Goal: Information Seeking & Learning: Learn about a topic

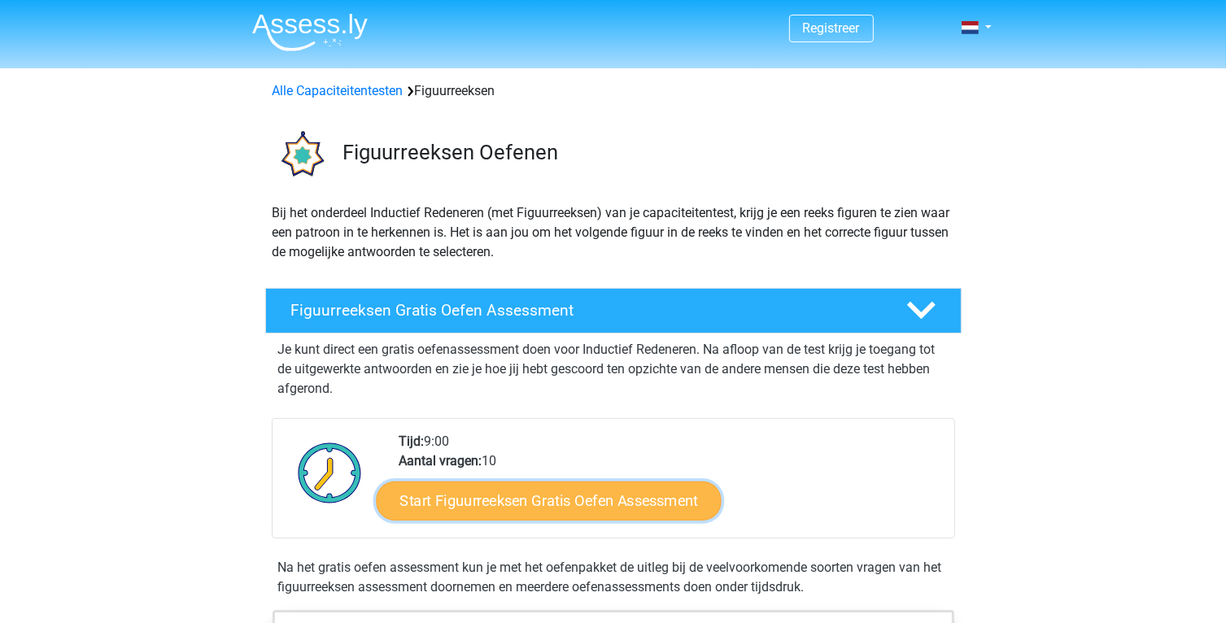
click at [582, 499] on link "Start Figuurreeksen Gratis Oefen Assessment" at bounding box center [548, 500] width 345 height 39
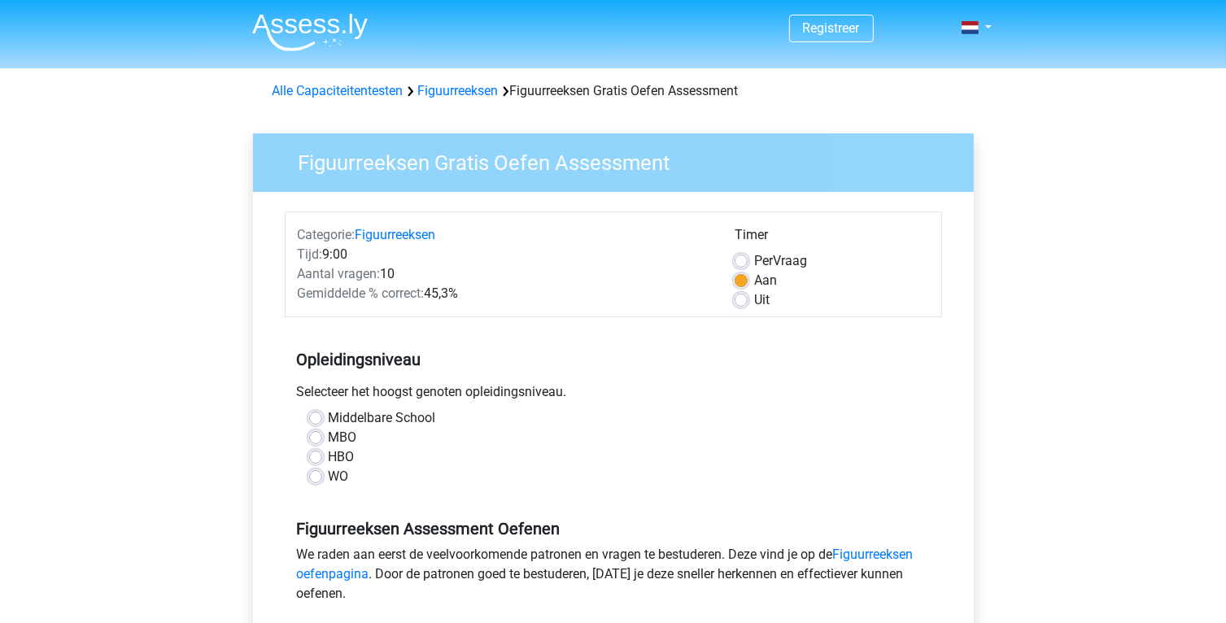
click at [329, 438] on label "MBO" at bounding box center [343, 438] width 28 height 20
click at [310, 438] on input "MBO" at bounding box center [315, 436] width 13 height 16
radio input "true"
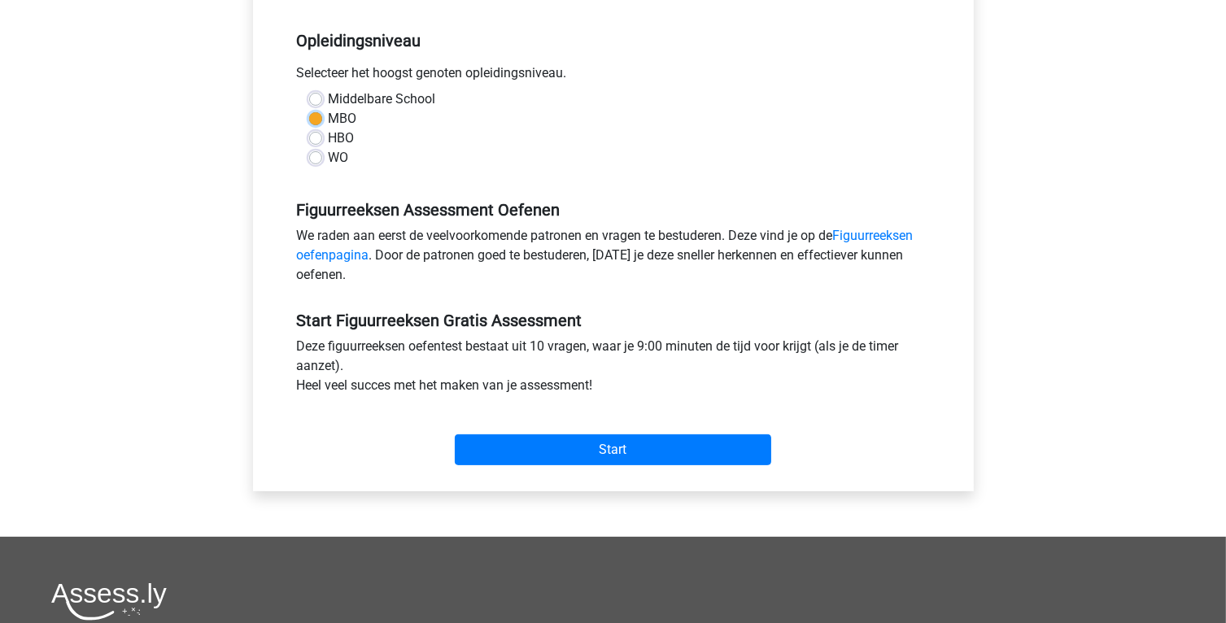
scroll to position [320, 0]
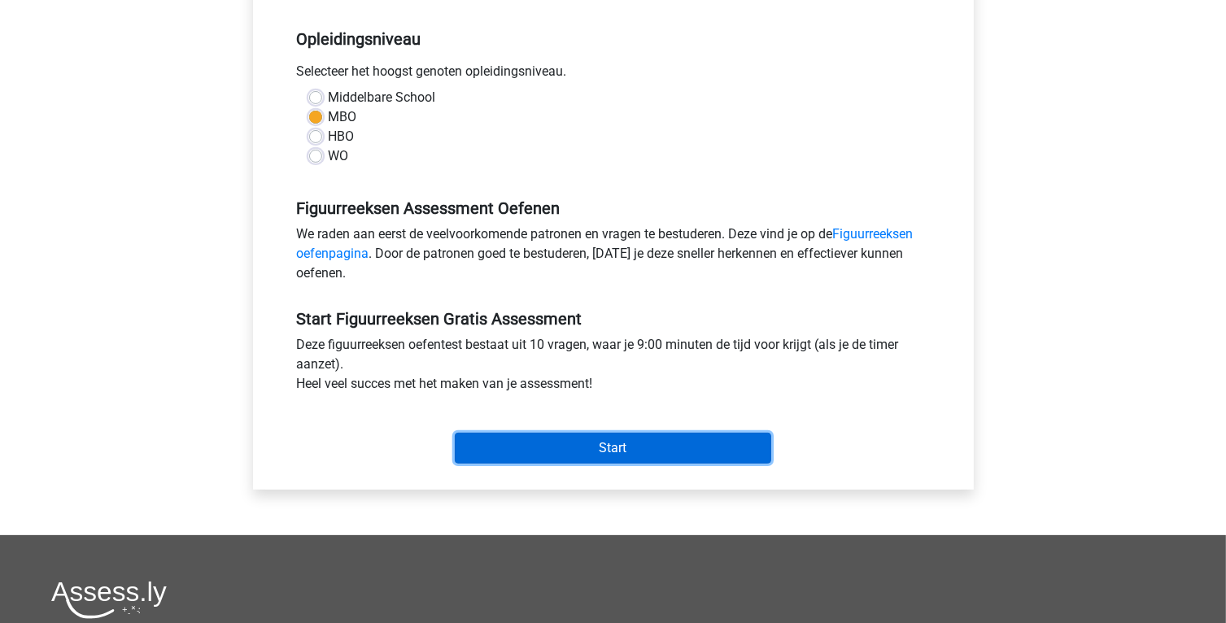
click at [578, 447] on input "Start" at bounding box center [613, 448] width 316 height 31
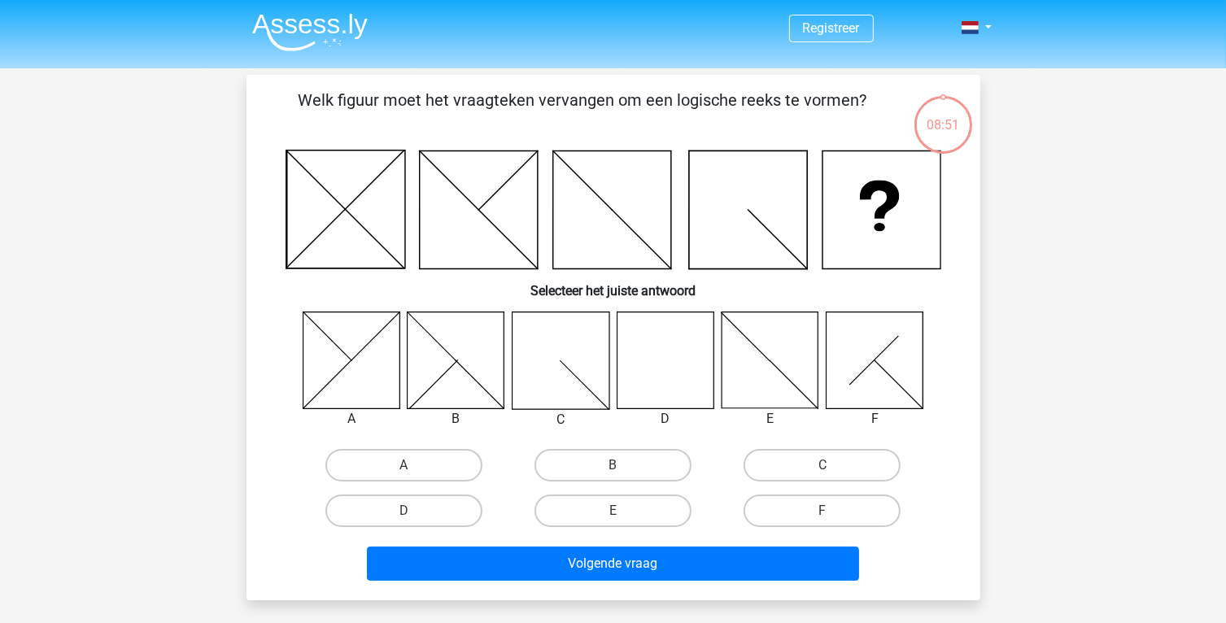
click at [644, 368] on icon at bounding box center [664, 359] width 97 height 97
click at [389, 503] on label "D" at bounding box center [403, 510] width 157 height 33
click at [403, 511] on input "D" at bounding box center [408, 516] width 11 height 11
radio input "true"
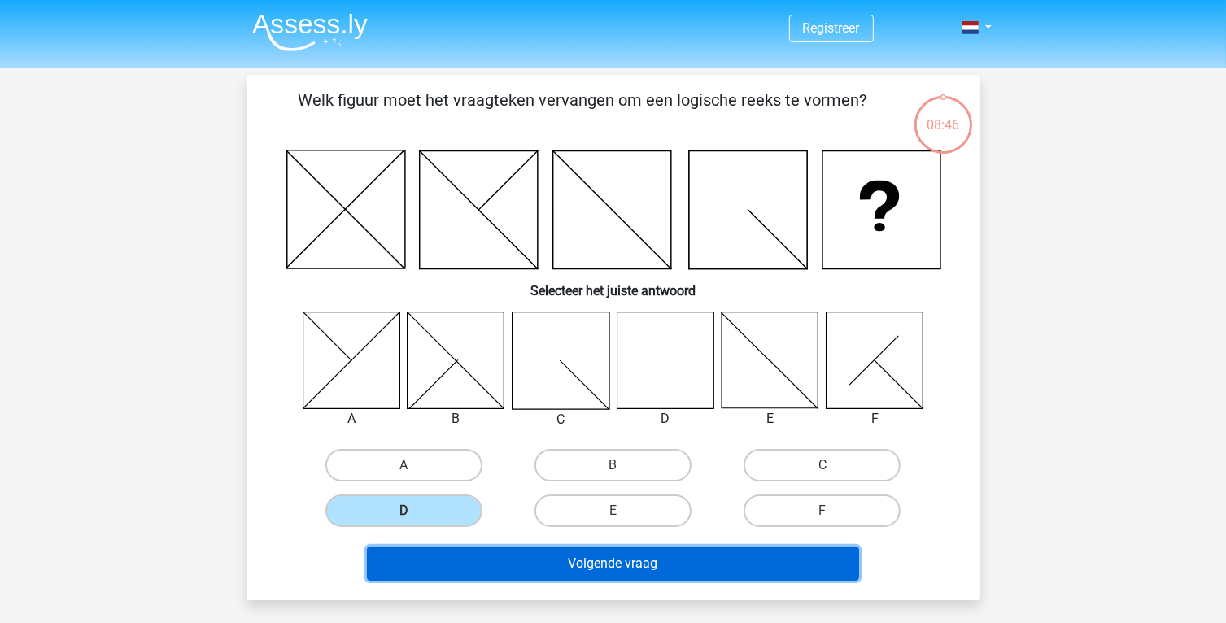
click at [654, 569] on button "Volgende vraag" at bounding box center [613, 563] width 492 height 34
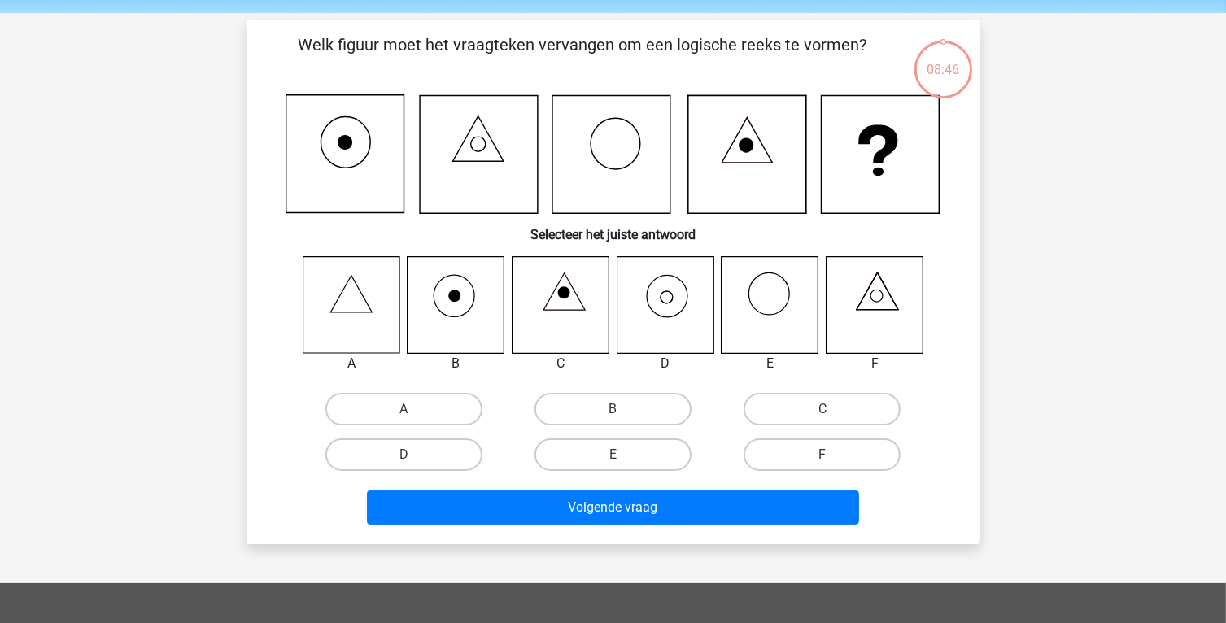
scroll to position [75, 0]
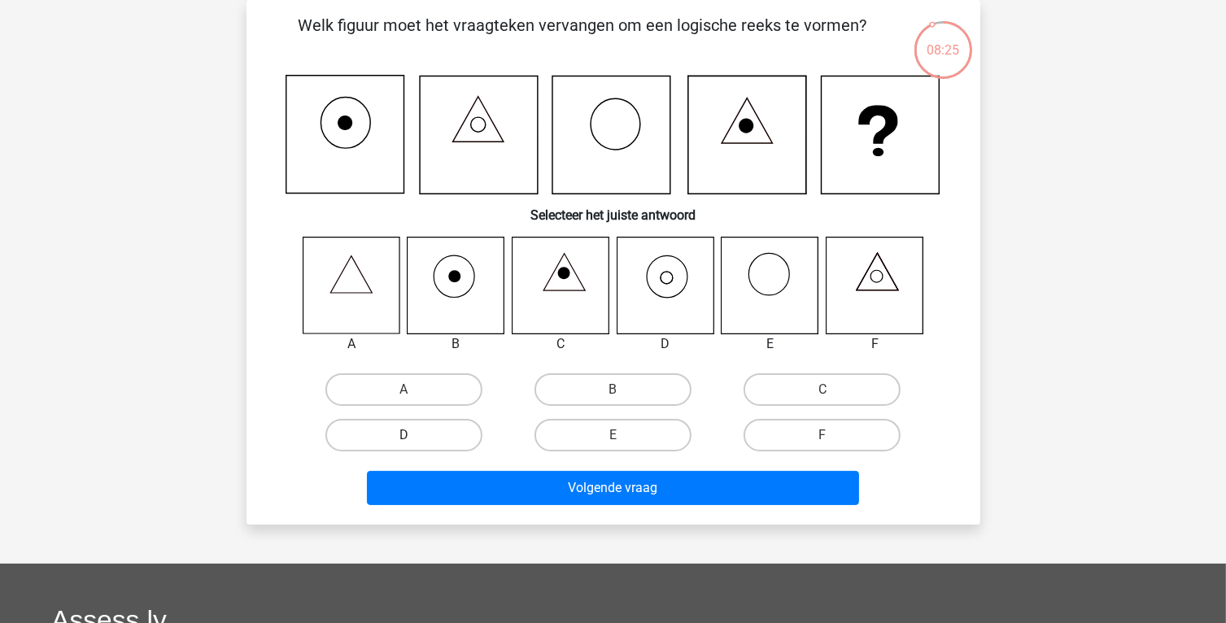
click at [426, 428] on label "D" at bounding box center [403, 435] width 157 height 33
click at [414, 435] on input "D" at bounding box center [408, 440] width 11 height 11
radio input "true"
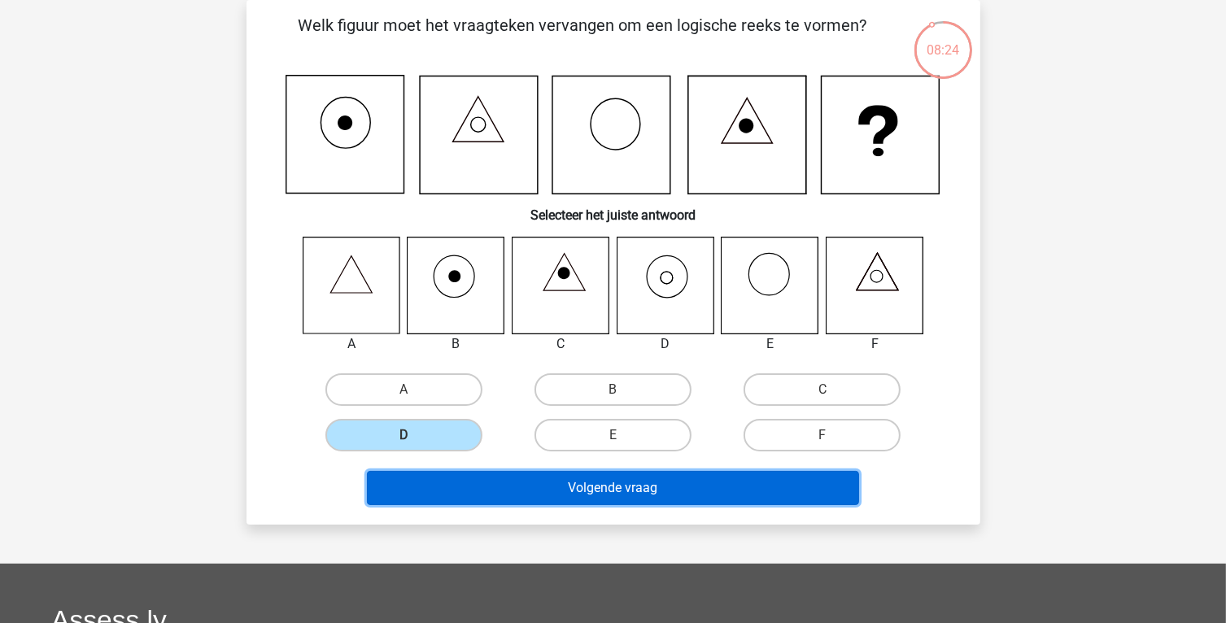
click at [646, 497] on button "Volgende vraag" at bounding box center [613, 488] width 492 height 34
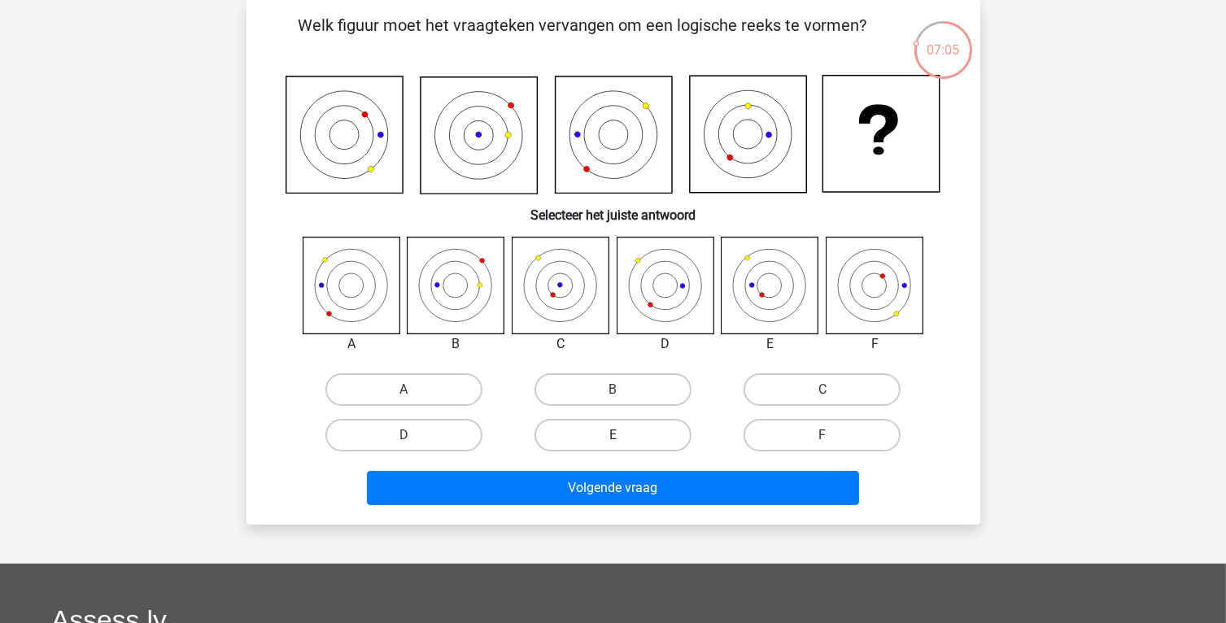
click at [612, 444] on label "E" at bounding box center [612, 435] width 157 height 33
click at [612, 444] on input "E" at bounding box center [617, 440] width 11 height 11
radio input "true"
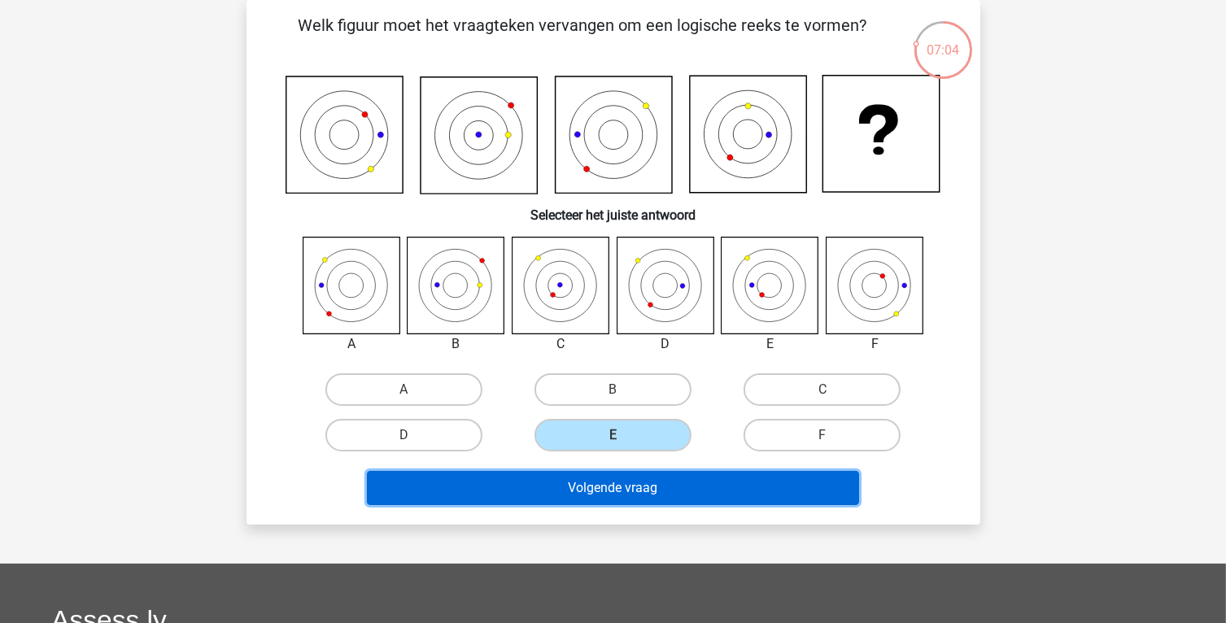
click at [625, 489] on button "Volgende vraag" at bounding box center [613, 488] width 492 height 34
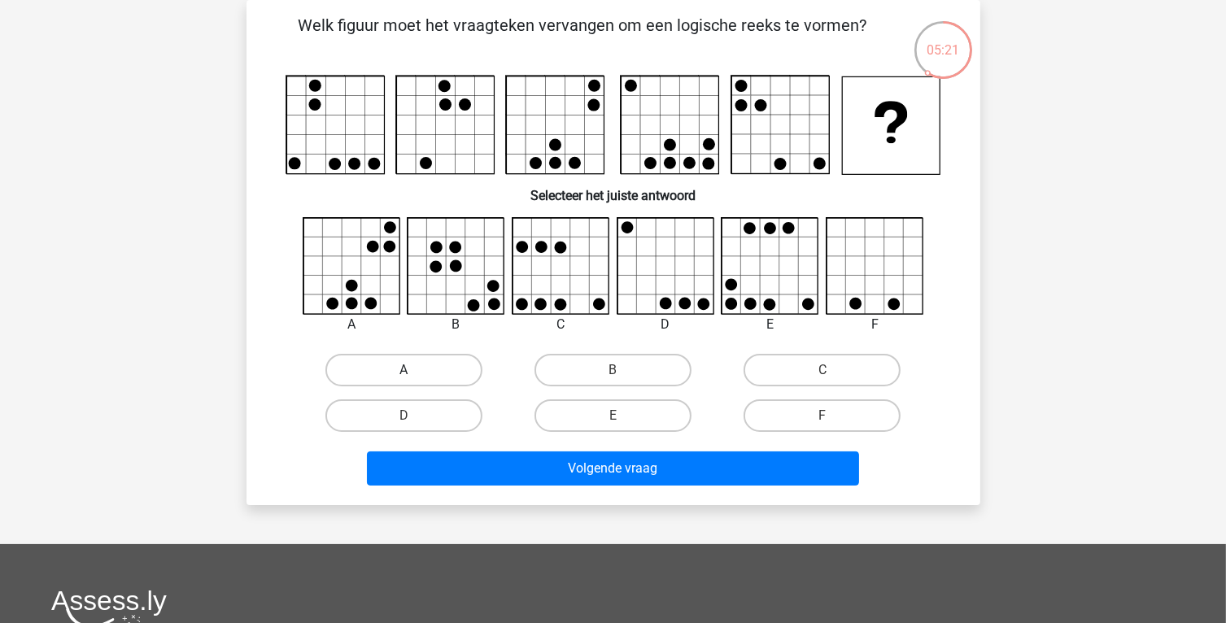
click at [410, 366] on label "A" at bounding box center [403, 370] width 157 height 33
click at [410, 370] on input "A" at bounding box center [408, 375] width 11 height 11
radio input "true"
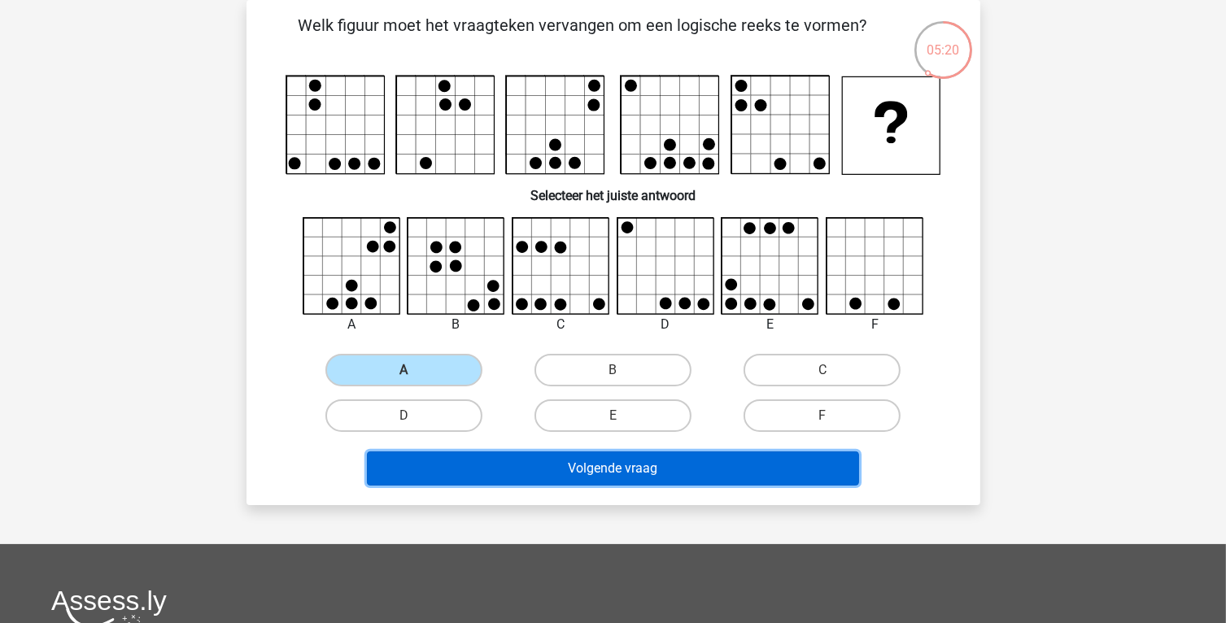
click at [593, 458] on button "Volgende vraag" at bounding box center [613, 468] width 492 height 34
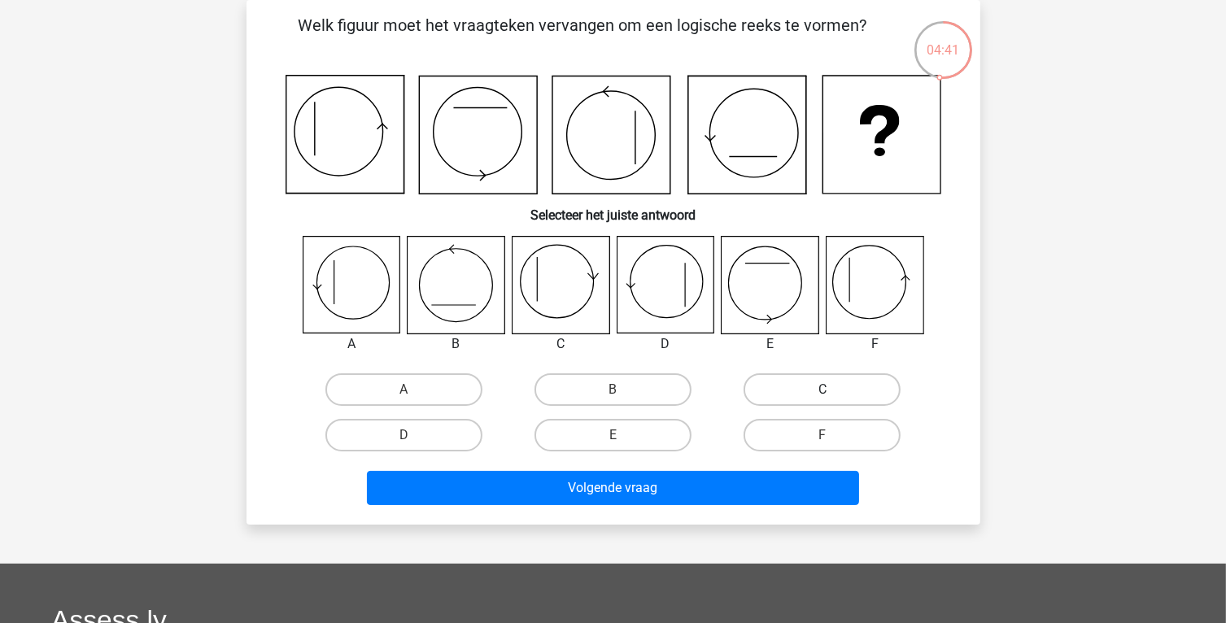
click at [834, 397] on label "C" at bounding box center [821, 389] width 157 height 33
click at [833, 397] on input "C" at bounding box center [827, 395] width 11 height 11
radio input "true"
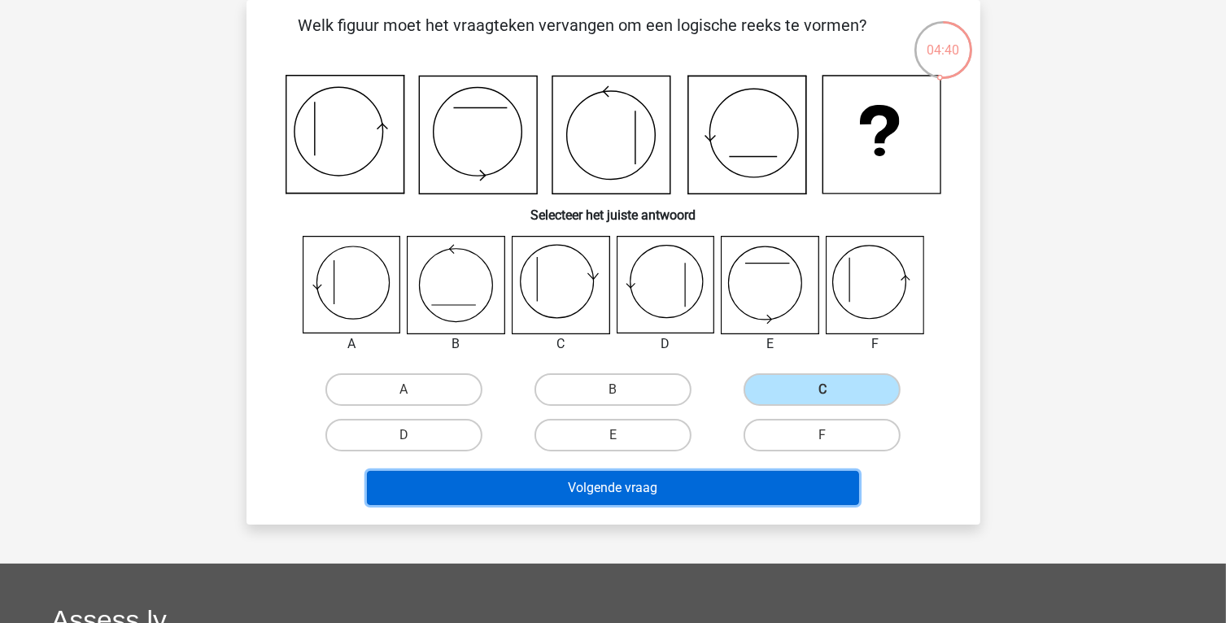
click at [651, 485] on button "Volgende vraag" at bounding box center [613, 488] width 492 height 34
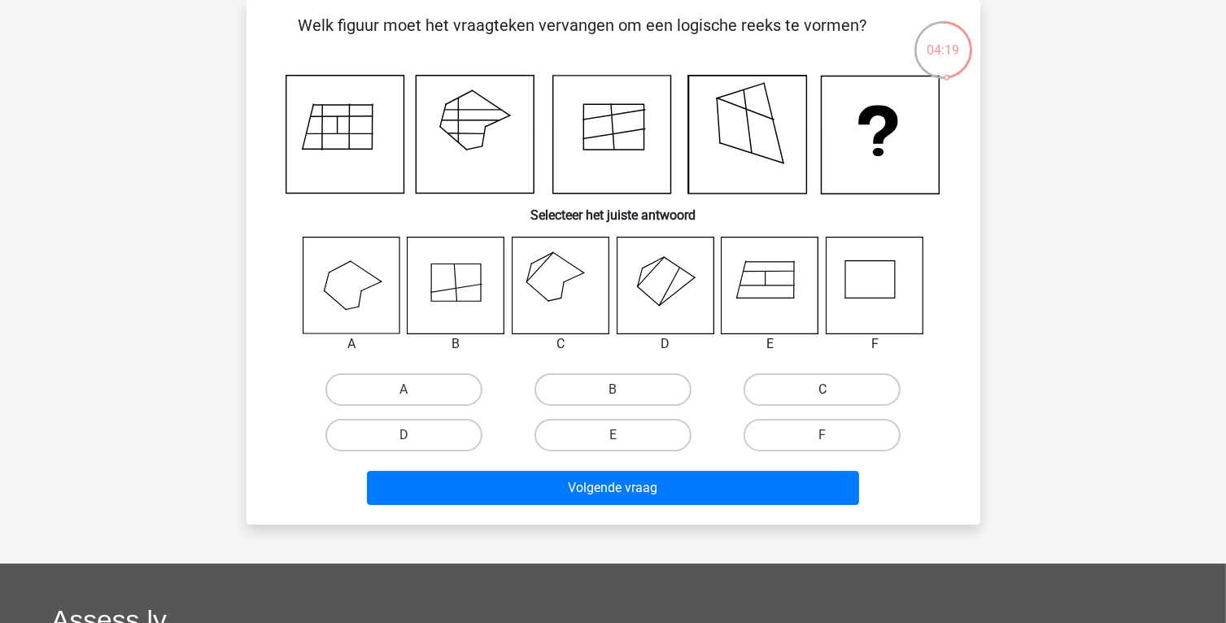
click at [835, 394] on label "C" at bounding box center [821, 389] width 157 height 33
click at [833, 394] on input "C" at bounding box center [827, 395] width 11 height 11
radio input "true"
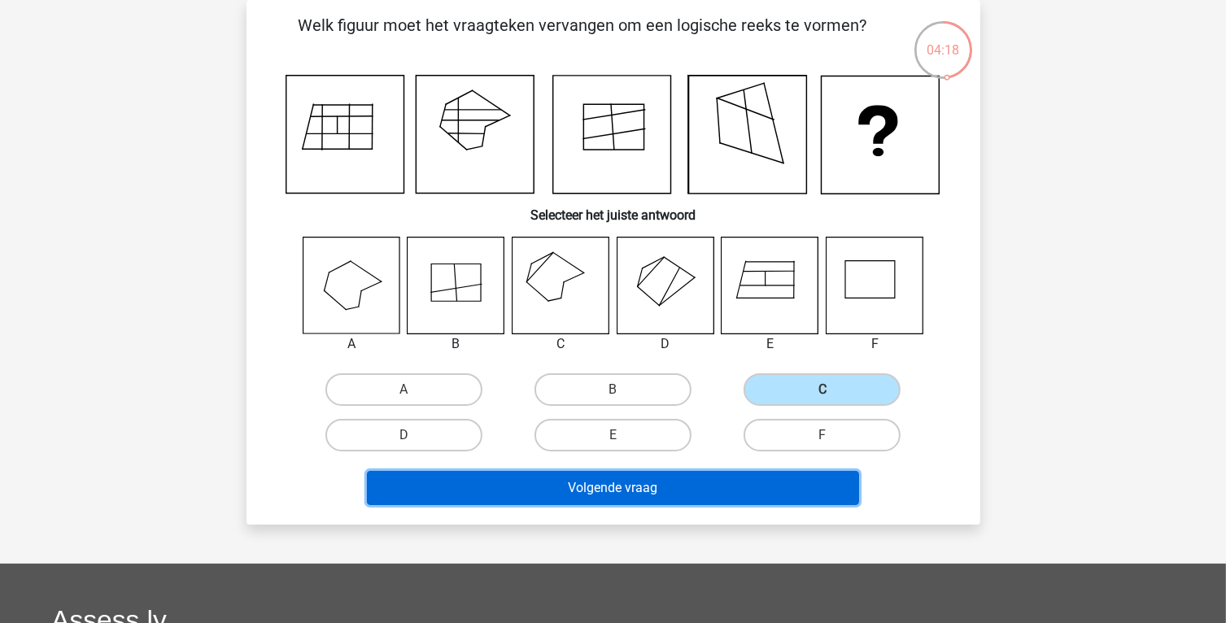
click at [731, 497] on button "Volgende vraag" at bounding box center [613, 488] width 492 height 34
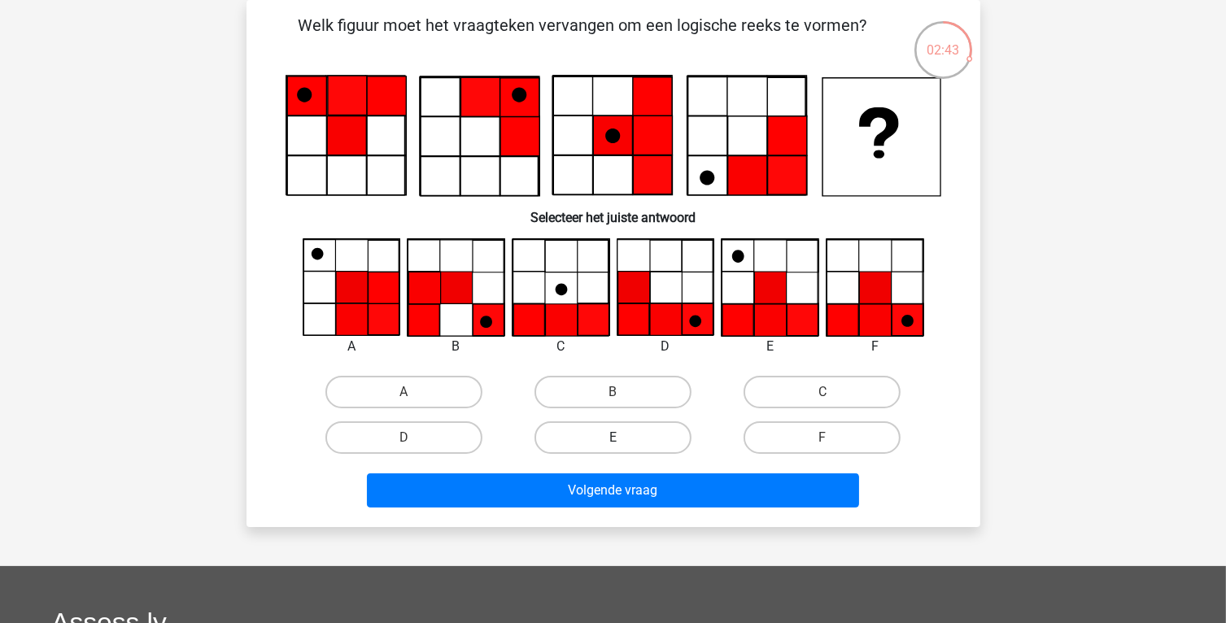
click at [635, 446] on label "E" at bounding box center [612, 437] width 157 height 33
click at [623, 446] on input "E" at bounding box center [617, 443] width 11 height 11
radio input "true"
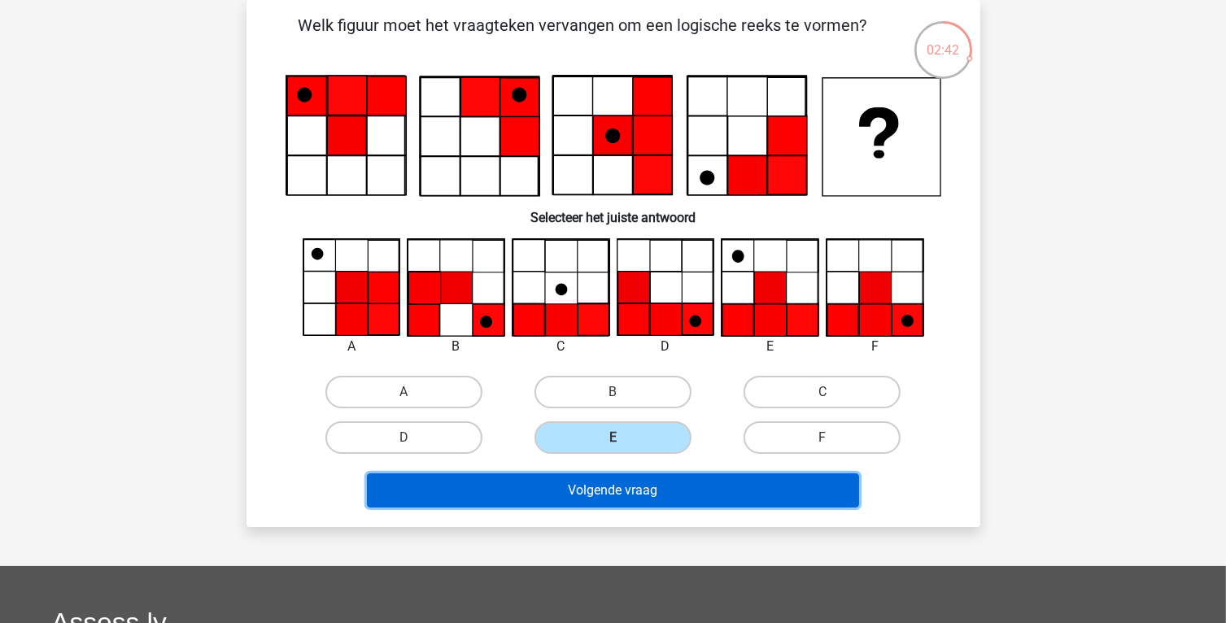
click at [637, 489] on button "Volgende vraag" at bounding box center [613, 490] width 492 height 34
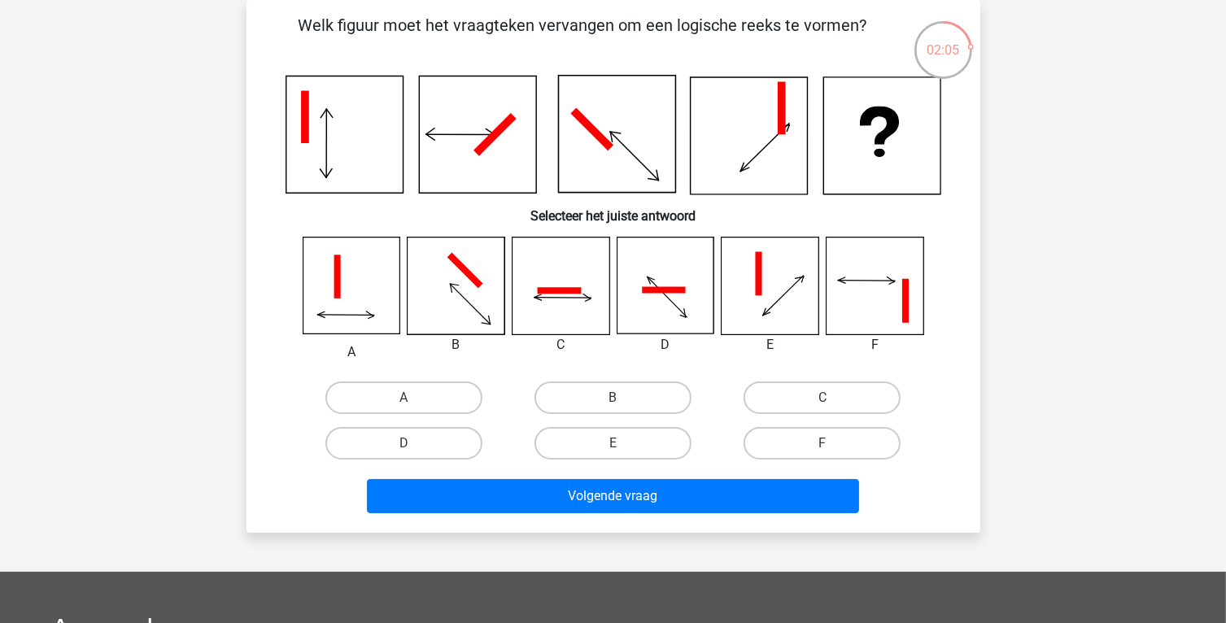
click at [358, 308] on icon at bounding box center [351, 285] width 97 height 97
click at [436, 421] on div "D" at bounding box center [403, 443] width 209 height 46
click at [443, 384] on label "A" at bounding box center [403, 397] width 157 height 33
click at [414, 398] on input "A" at bounding box center [408, 403] width 11 height 11
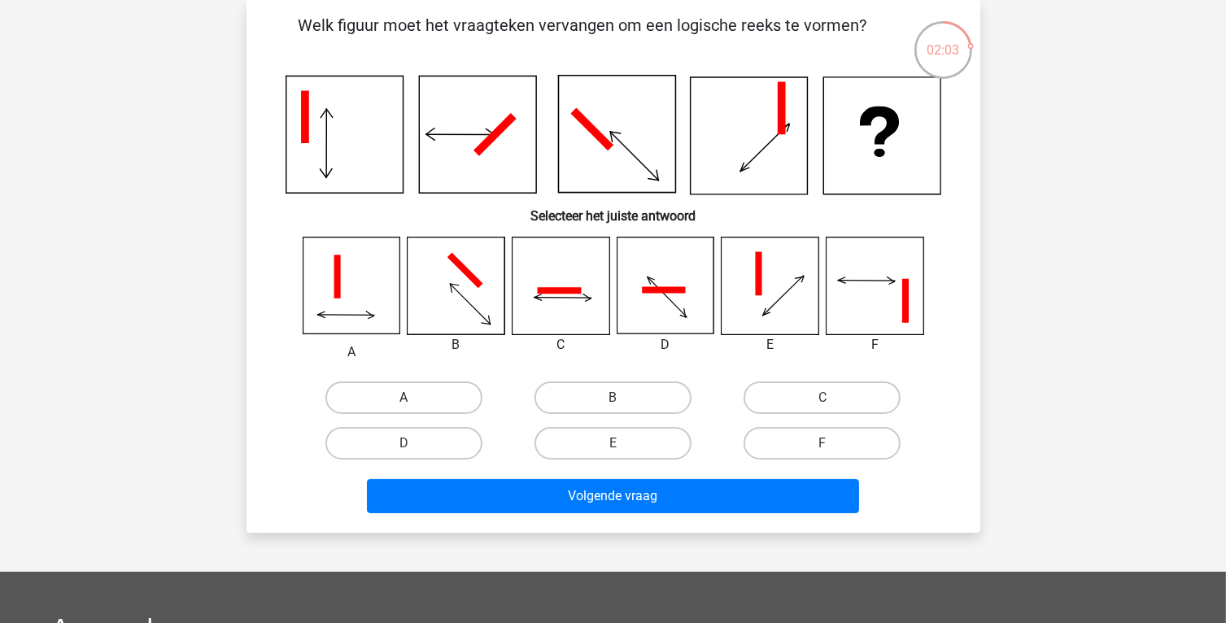
radio input "true"
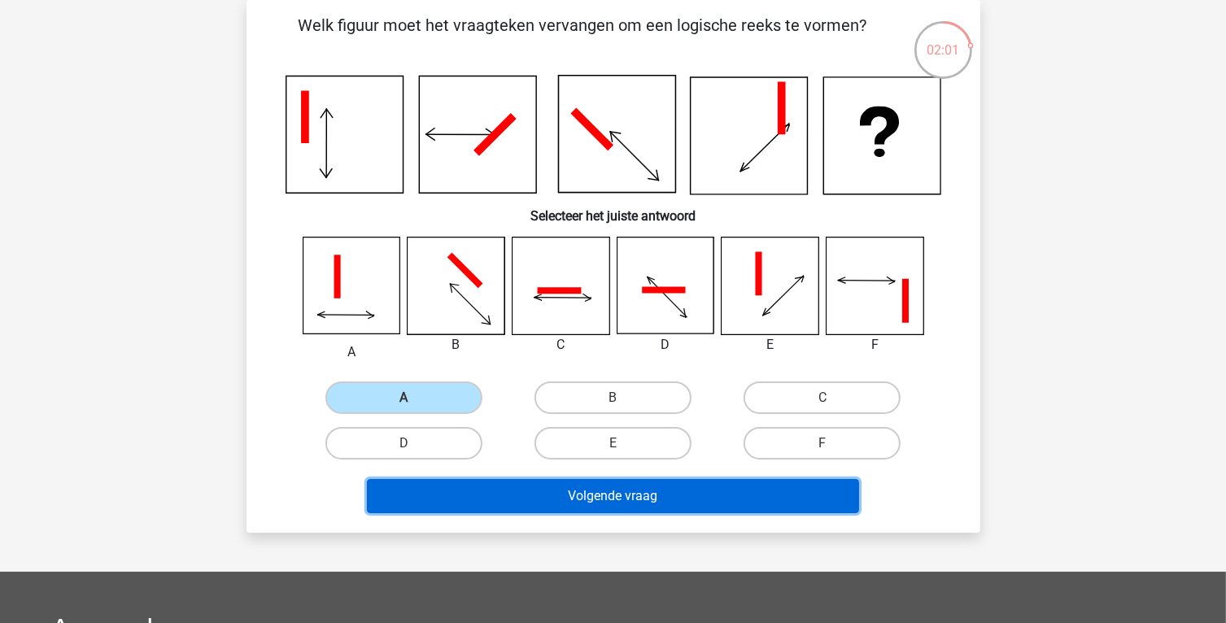
click at [569, 493] on button "Volgende vraag" at bounding box center [613, 496] width 492 height 34
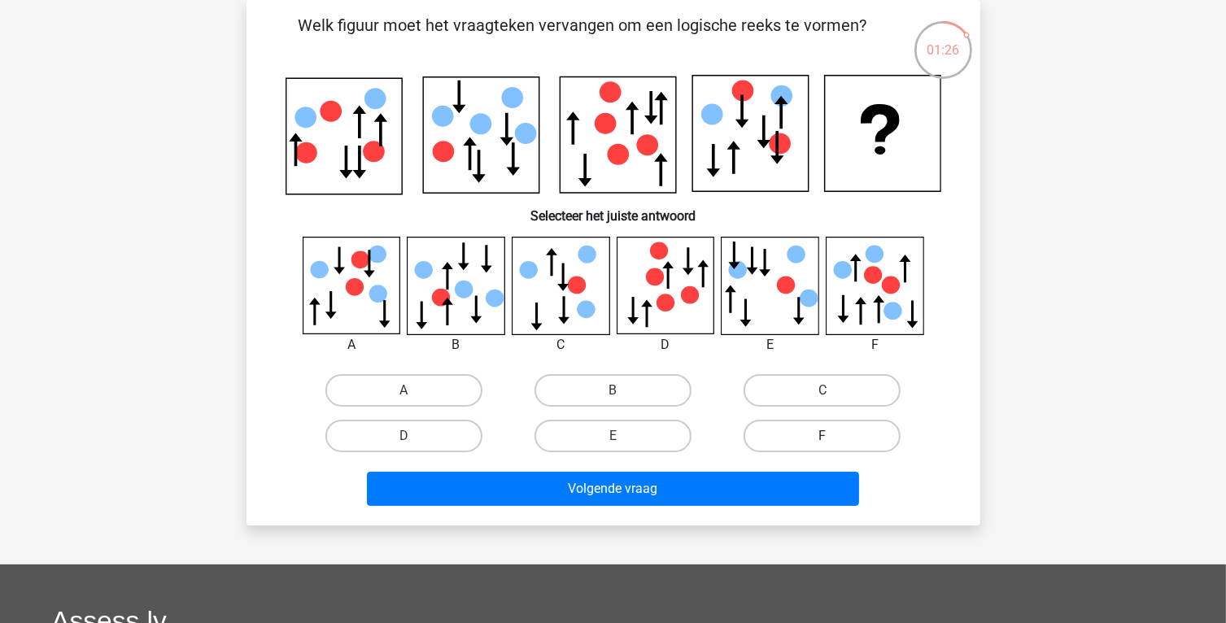
click at [794, 435] on label "F" at bounding box center [821, 436] width 157 height 33
click at [822, 436] on input "F" at bounding box center [827, 441] width 11 height 11
radio input "true"
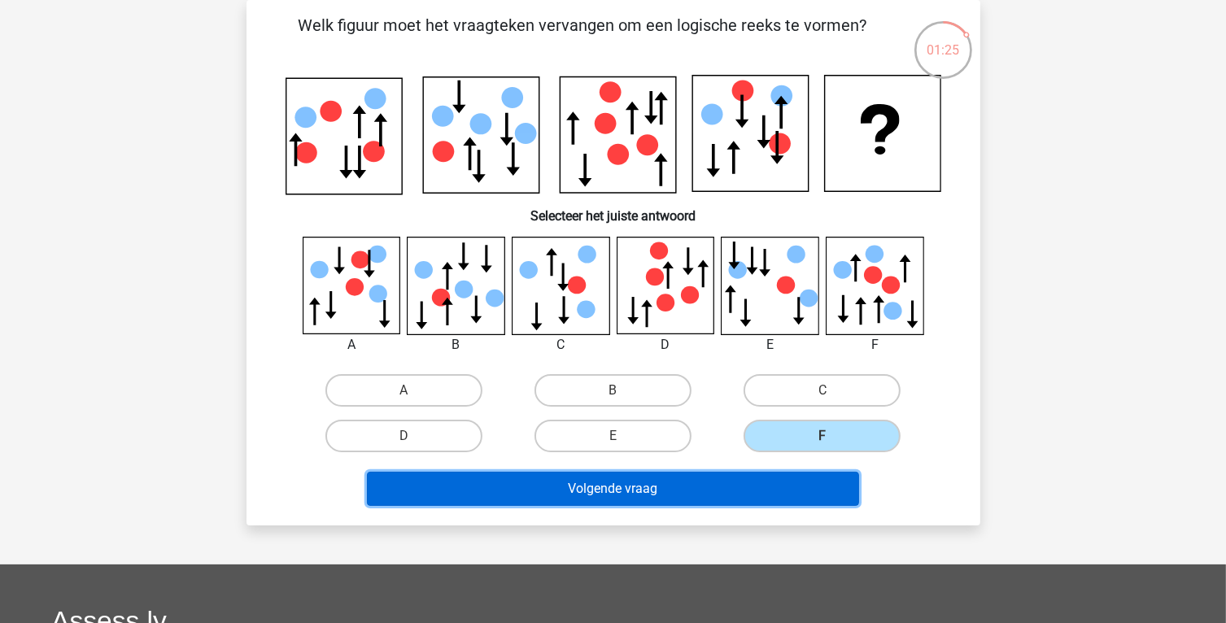
click at [735, 499] on button "Volgende vraag" at bounding box center [613, 489] width 492 height 34
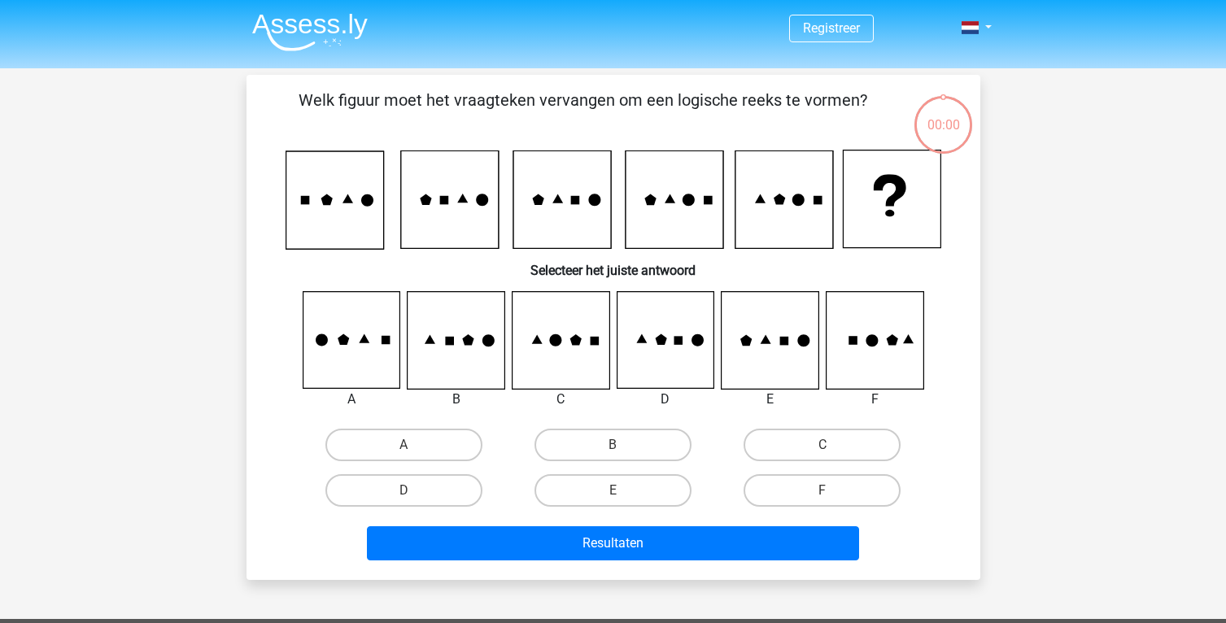
scroll to position [75, 0]
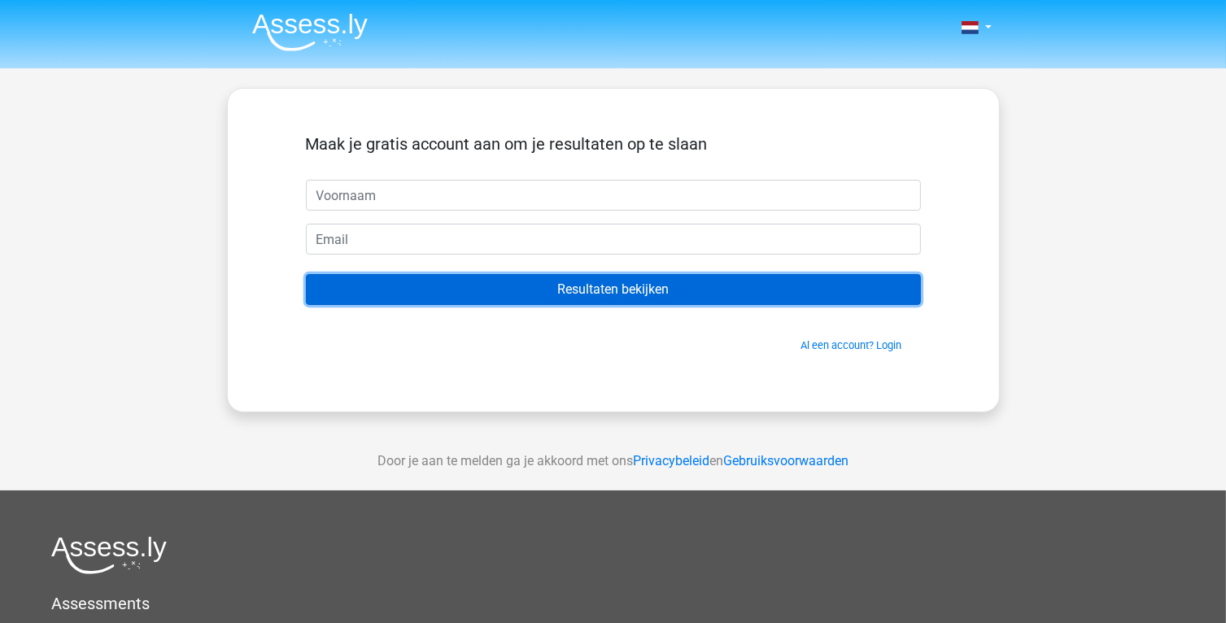
click at [575, 297] on input "Resultaten bekijken" at bounding box center [613, 289] width 615 height 31
